Goal: Information Seeking & Learning: Learn about a topic

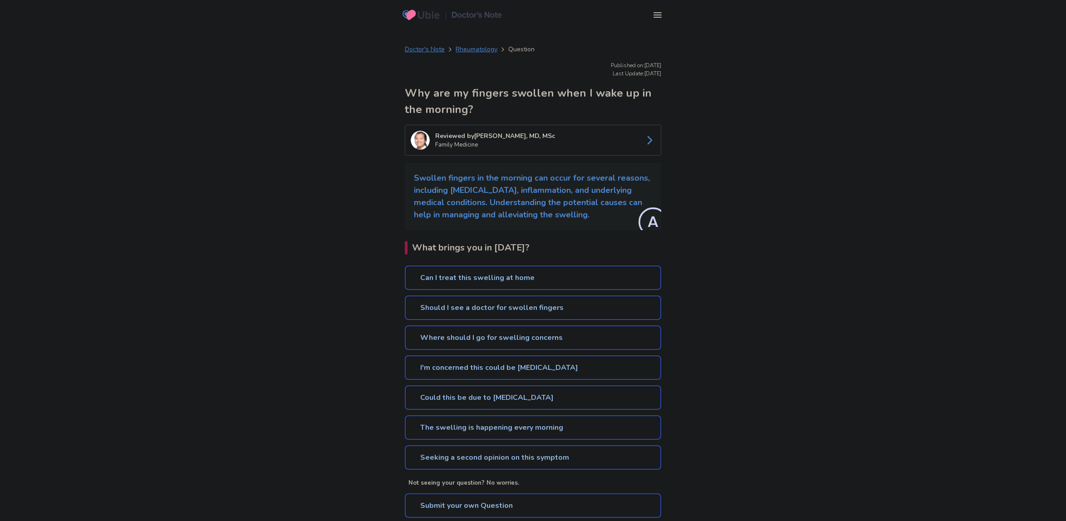
click at [487, 279] on link "Can I treat this swelling at home" at bounding box center [533, 278] width 256 height 25
click at [511, 304] on link "Should I see a doctor for swollen fingers" at bounding box center [533, 308] width 256 height 25
